Goal: Transaction & Acquisition: Purchase product/service

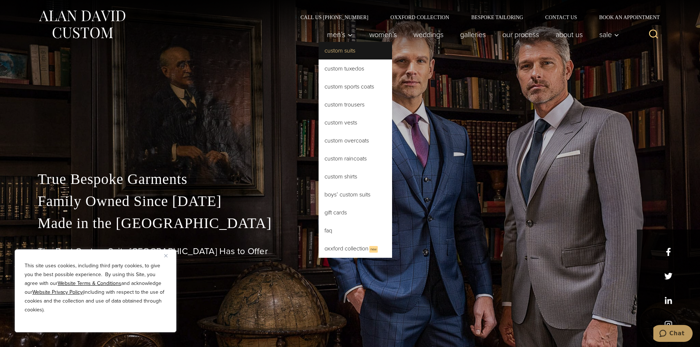
click at [333, 55] on link "Custom Suits" at bounding box center [354, 51] width 73 height 18
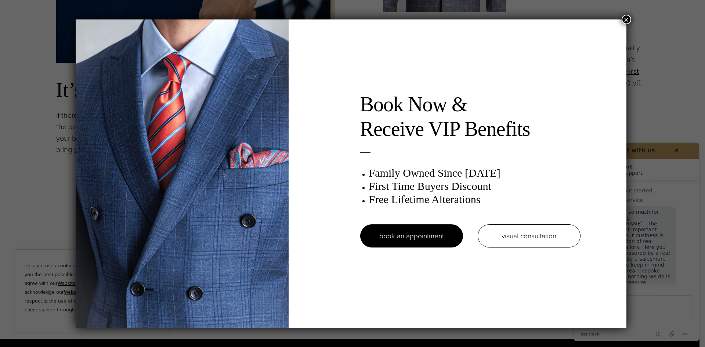
click at [627, 15] on button "×" at bounding box center [627, 20] width 10 height 10
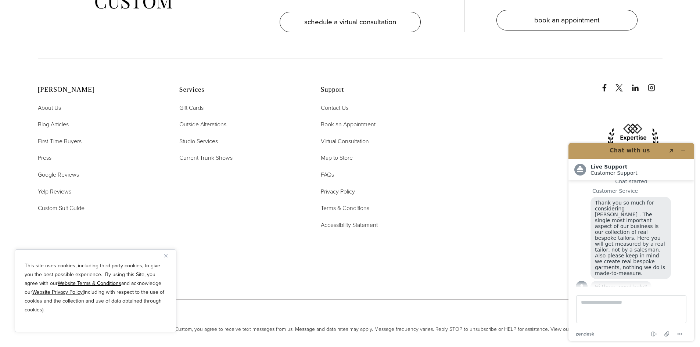
scroll to position [4874, 0]
